Goal: Navigation & Orientation: Find specific page/section

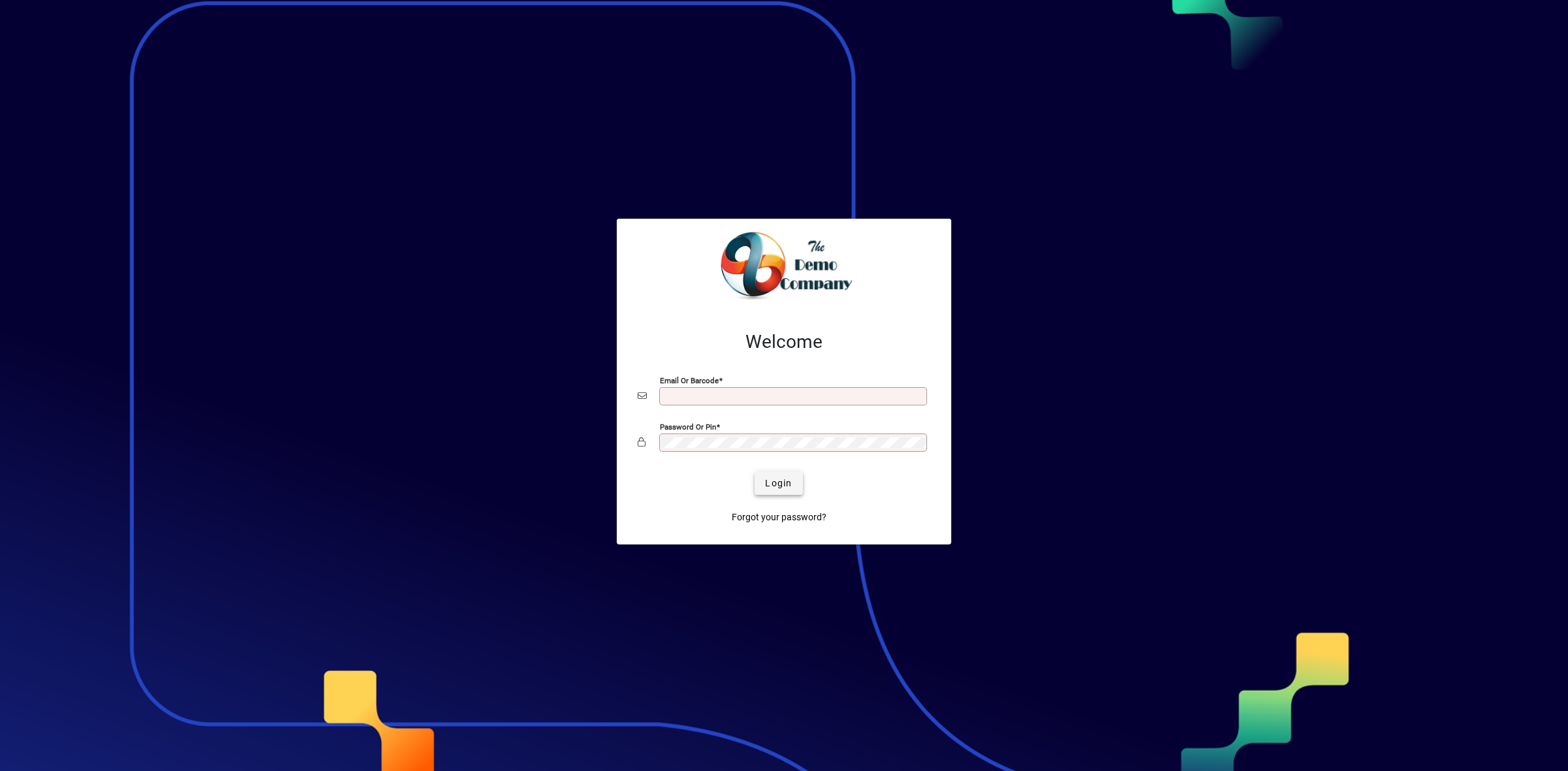
type input "**********"
click at [780, 479] on span "Login" at bounding box center [777, 484] width 26 height 14
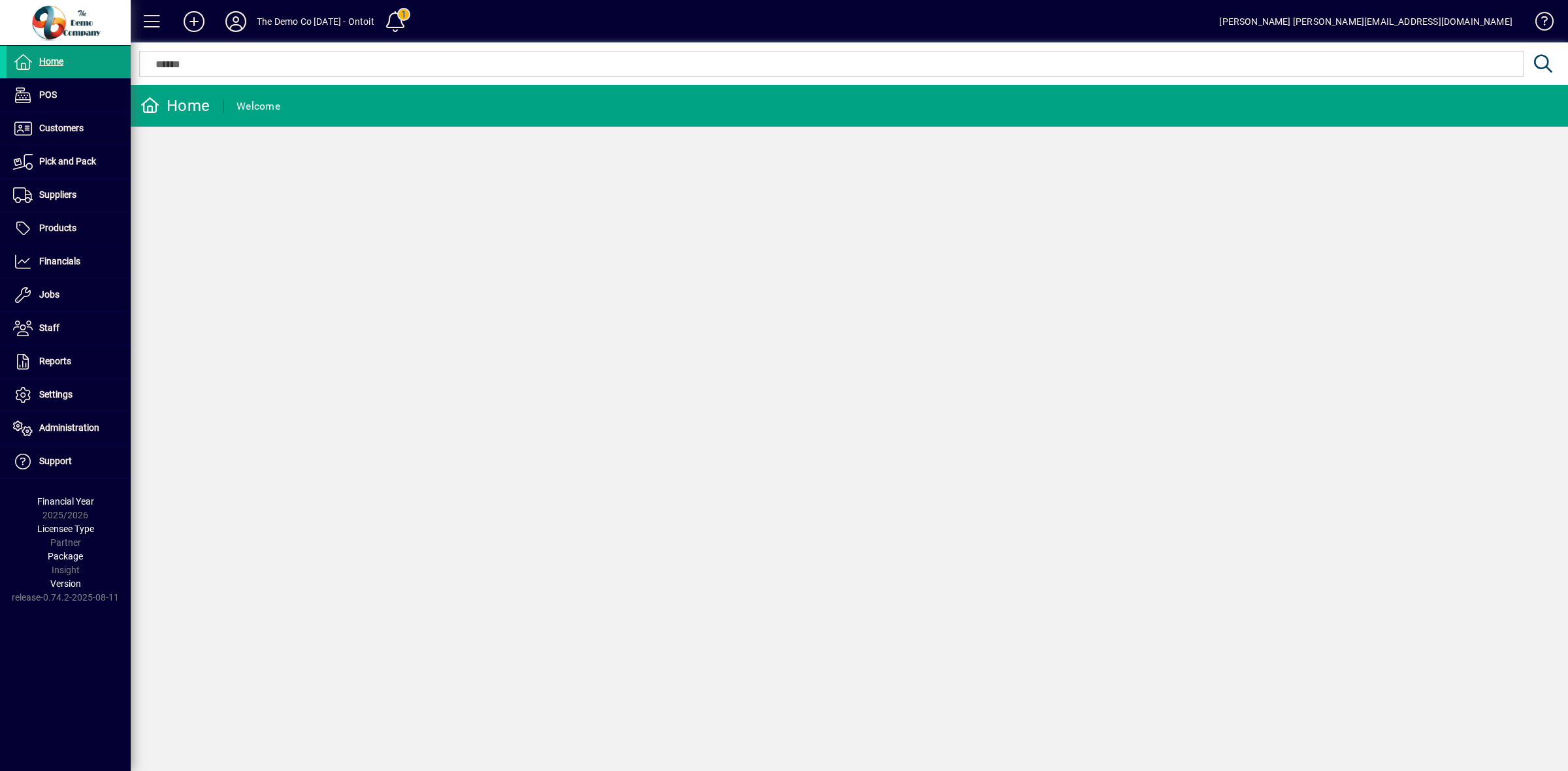
click at [237, 20] on icon at bounding box center [236, 20] width 26 height 20
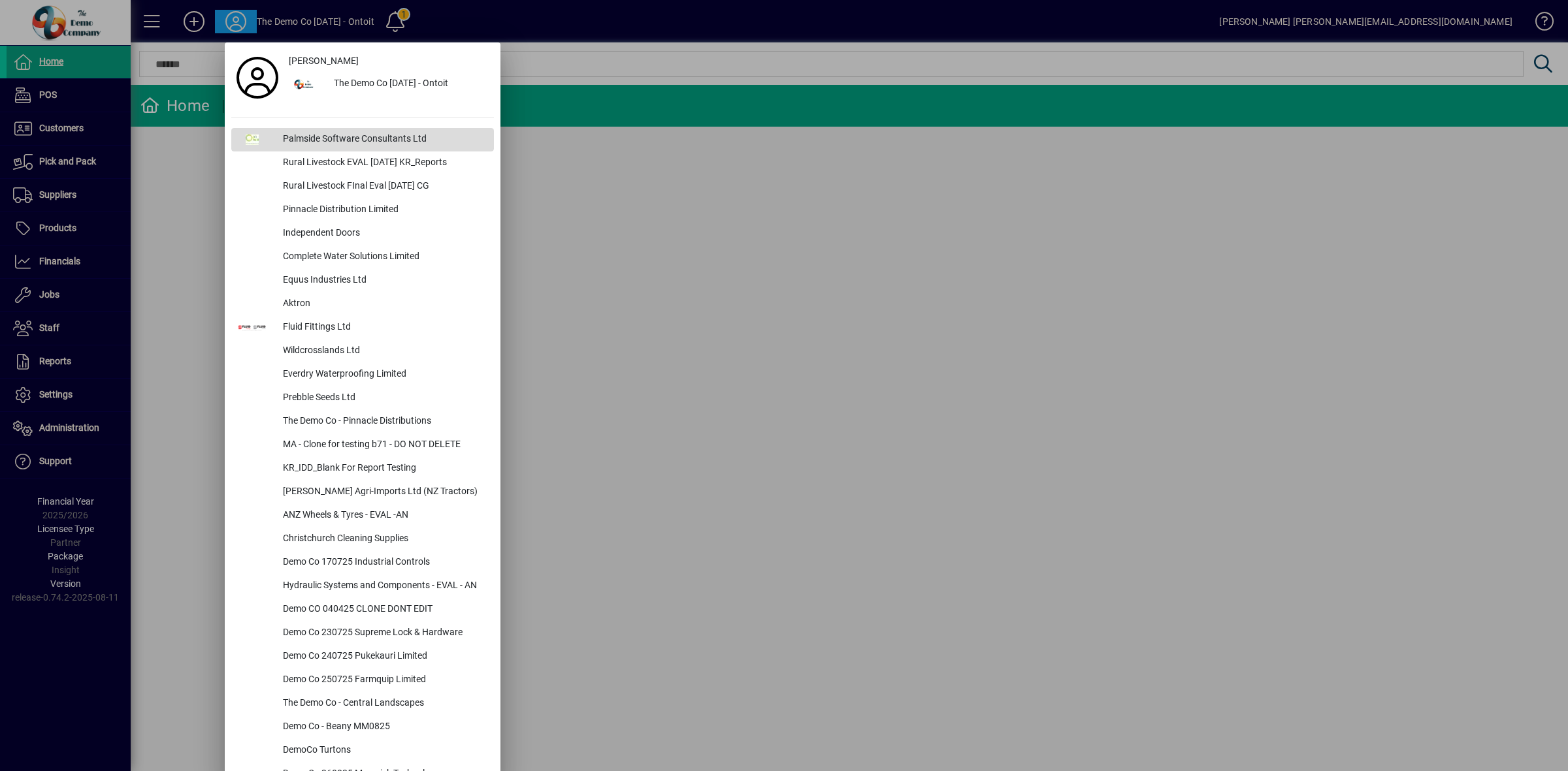
click at [307, 136] on div "Palmside Software Consultants Ltd" at bounding box center [383, 139] width 221 height 23
